Goal: Task Accomplishment & Management: Complete application form

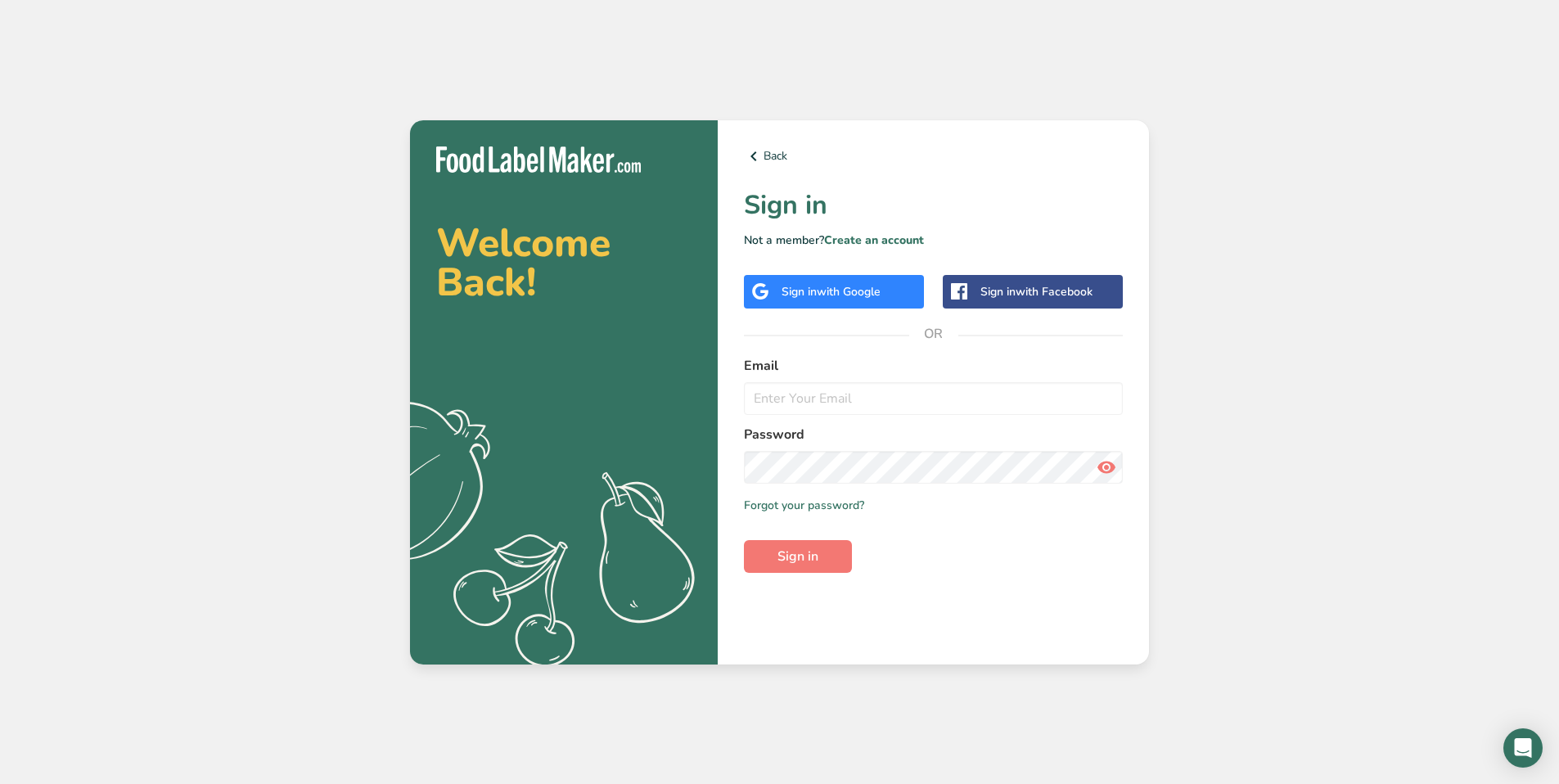
click at [818, 302] on div "Sign in with Google" at bounding box center [834, 291] width 180 height 33
